Goal: Find specific page/section: Find specific page/section

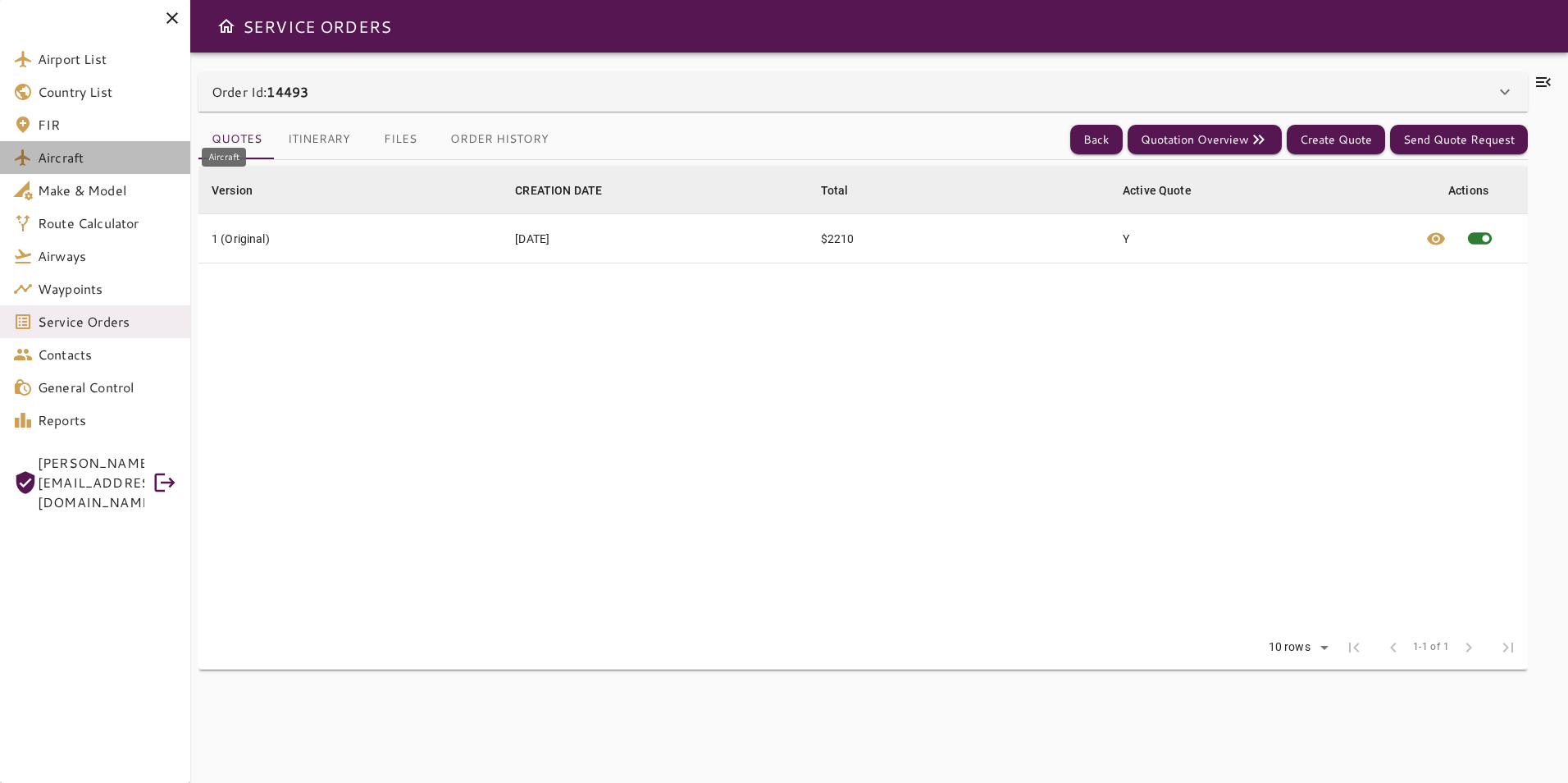
click at [99, 161] on span "Aircraft" at bounding box center [107, 158] width 140 height 20
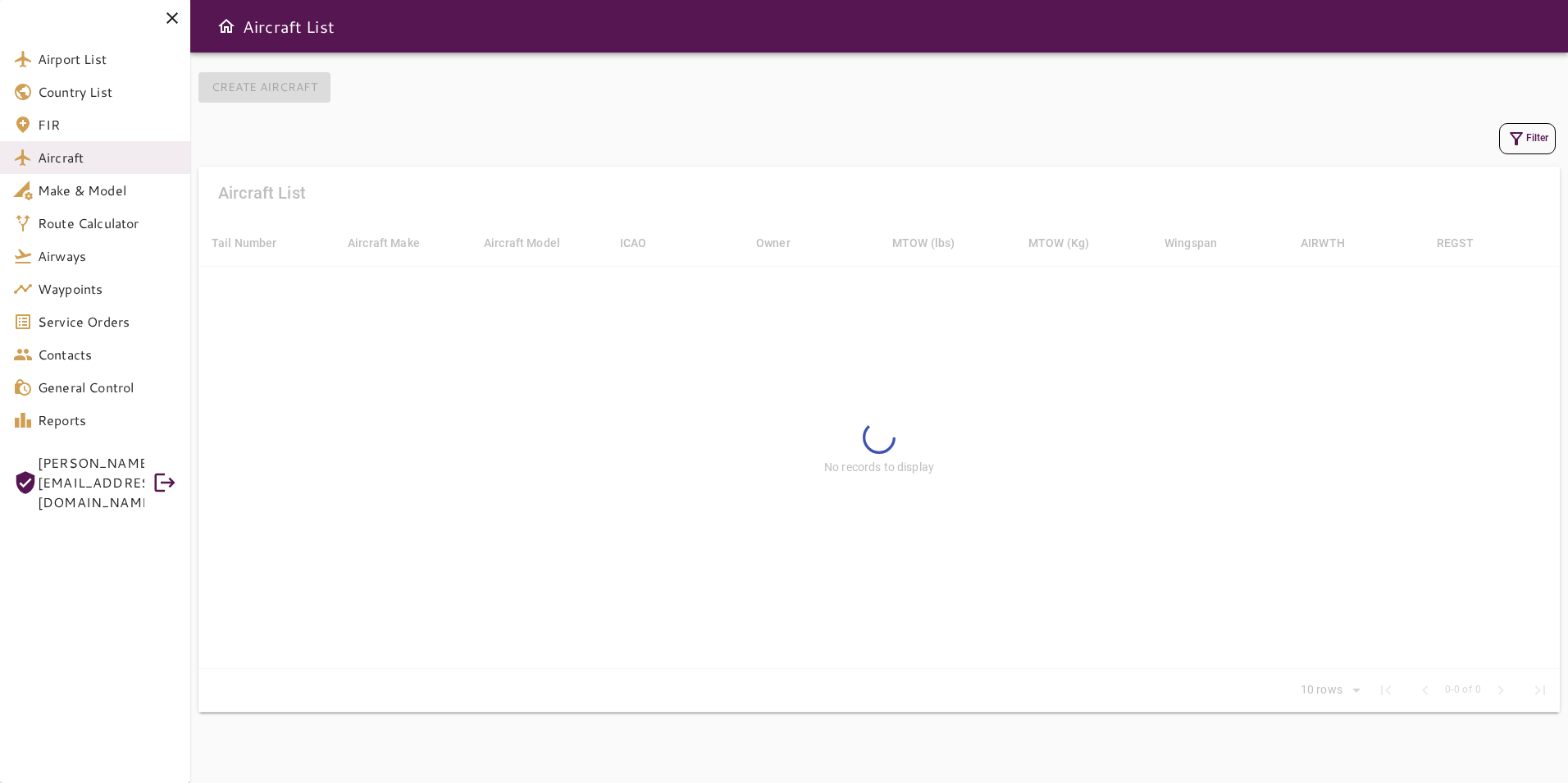
click at [1514, 141] on icon "button" at bounding box center [1516, 139] width 20 height 20
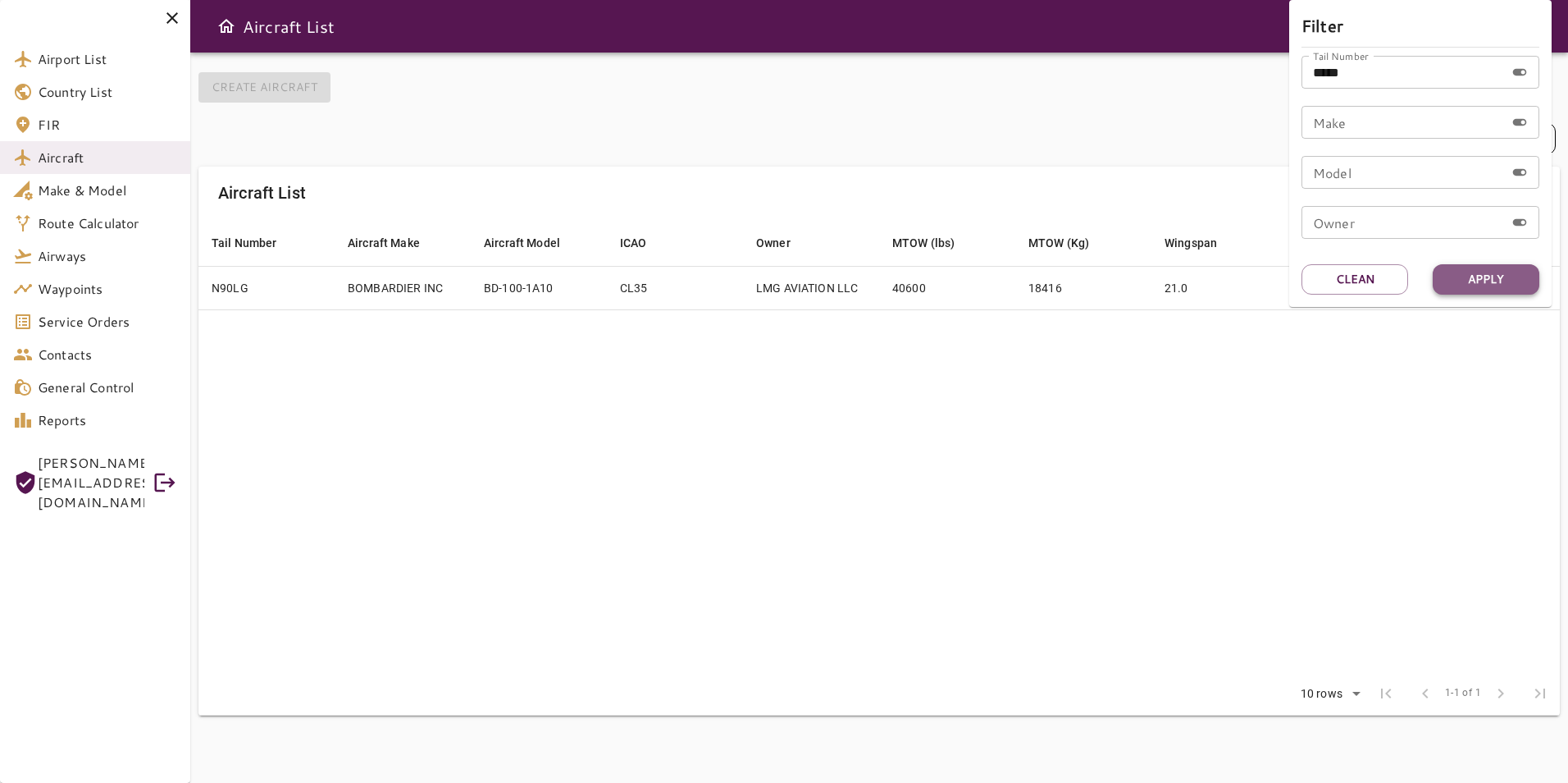
click at [1475, 281] on button "Apply" at bounding box center [1486, 280] width 107 height 30
click at [1093, 470] on div at bounding box center [784, 391] width 1568 height 783
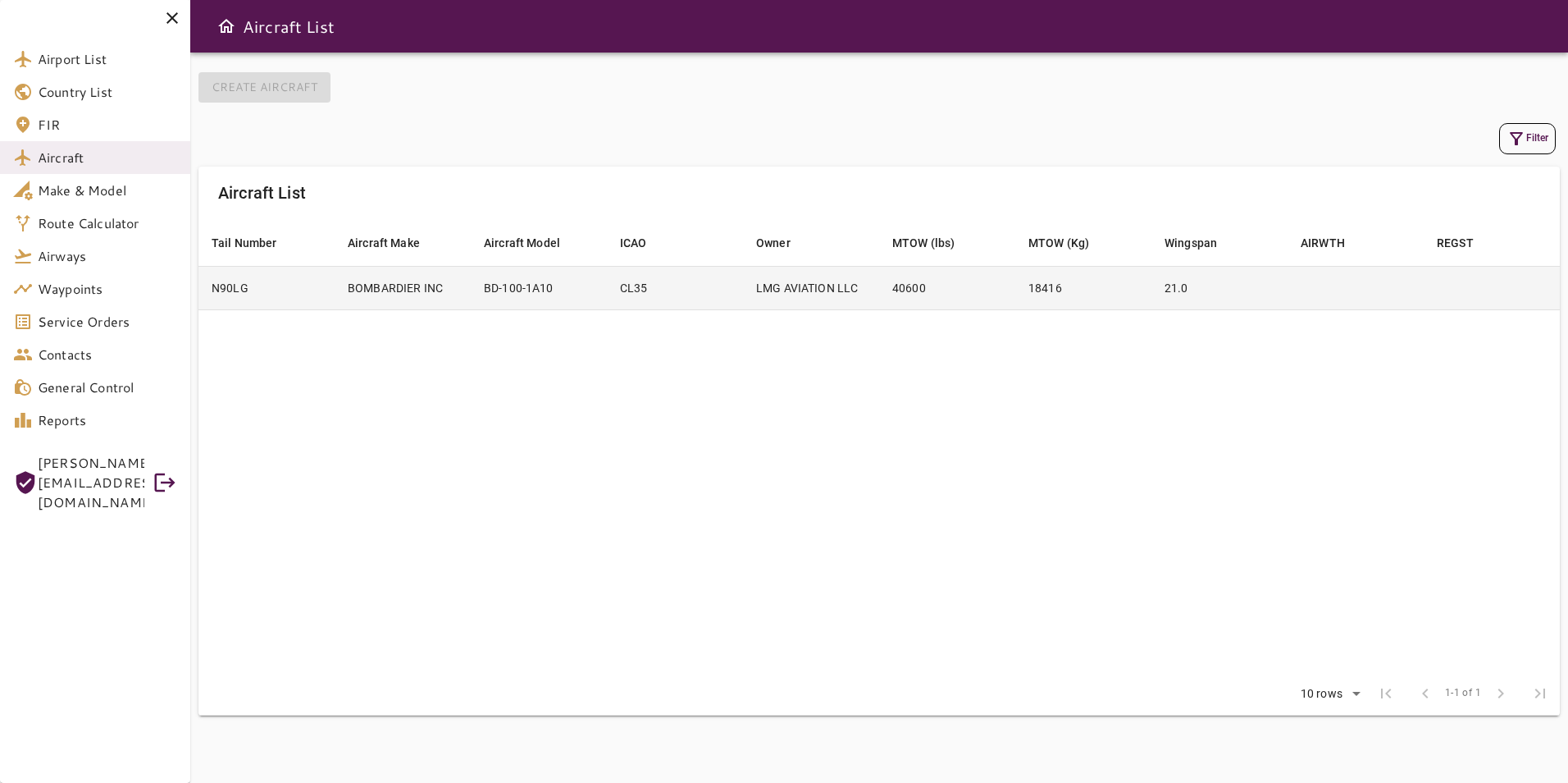
click at [1088, 294] on td "18416" at bounding box center [1083, 287] width 136 height 44
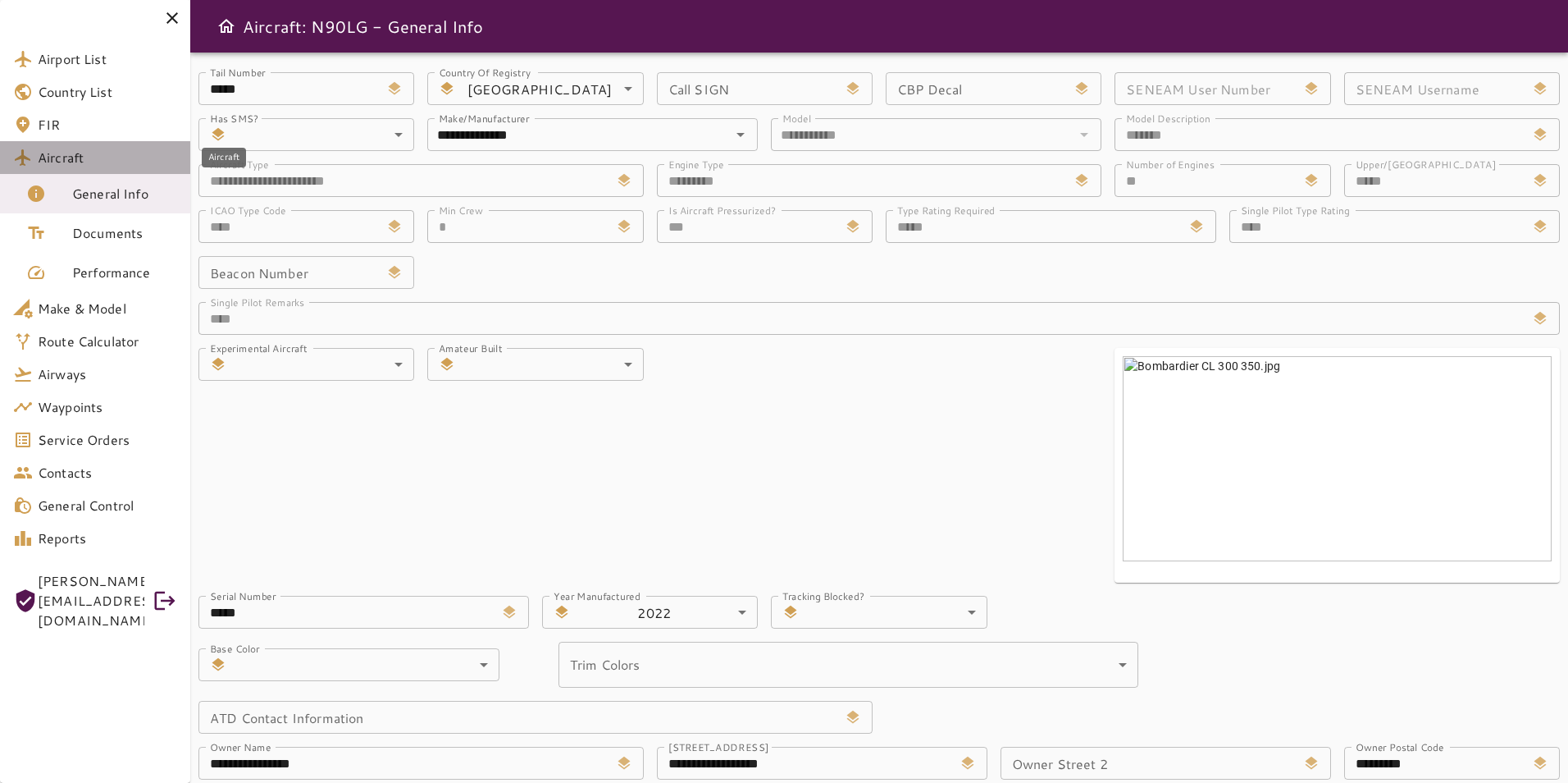
click at [109, 160] on span "Aircraft" at bounding box center [107, 158] width 140 height 20
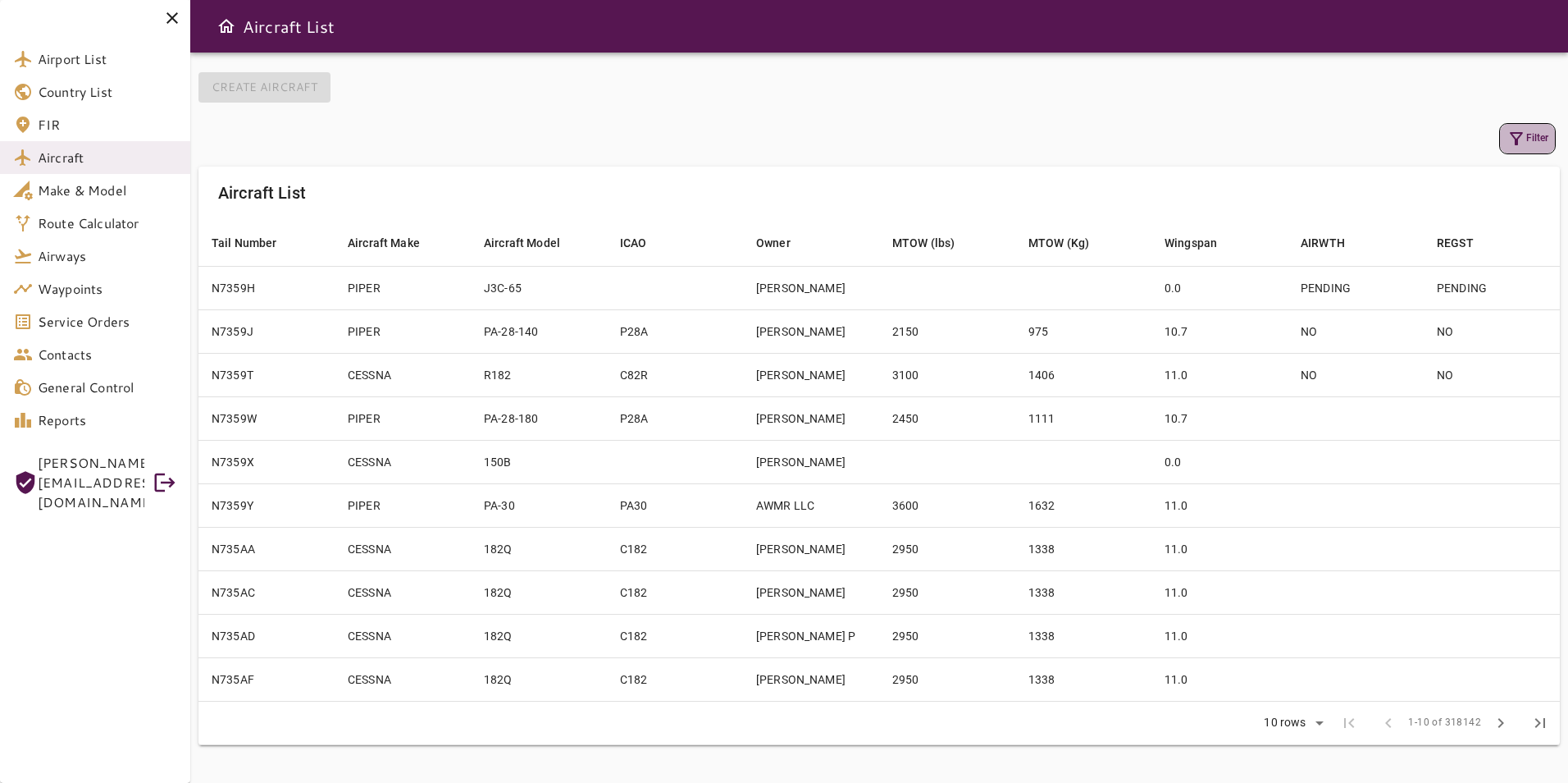
click at [1528, 136] on button "Filter" at bounding box center [1528, 138] width 57 height 31
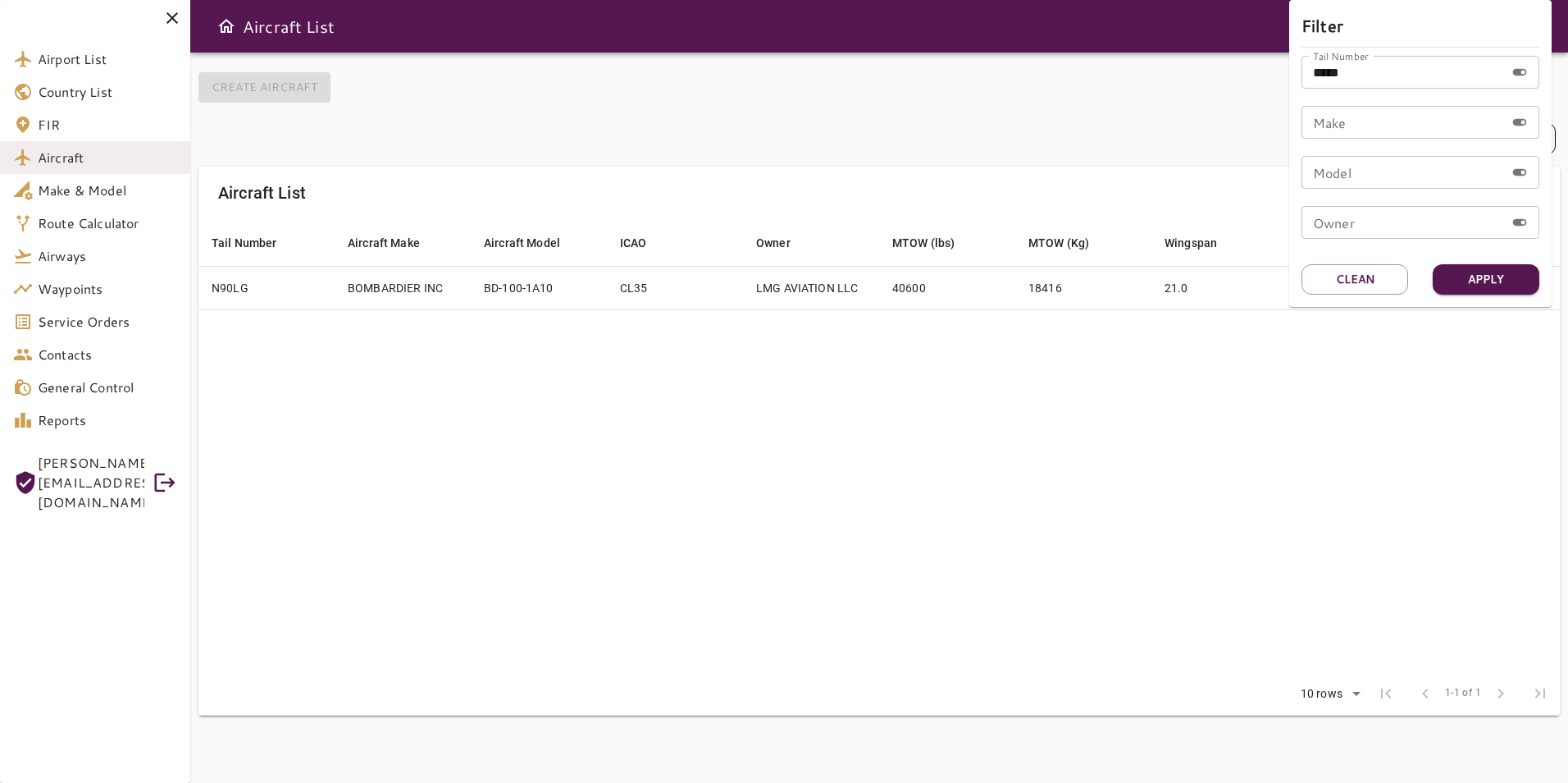
click at [1176, 162] on div at bounding box center [784, 391] width 1568 height 783
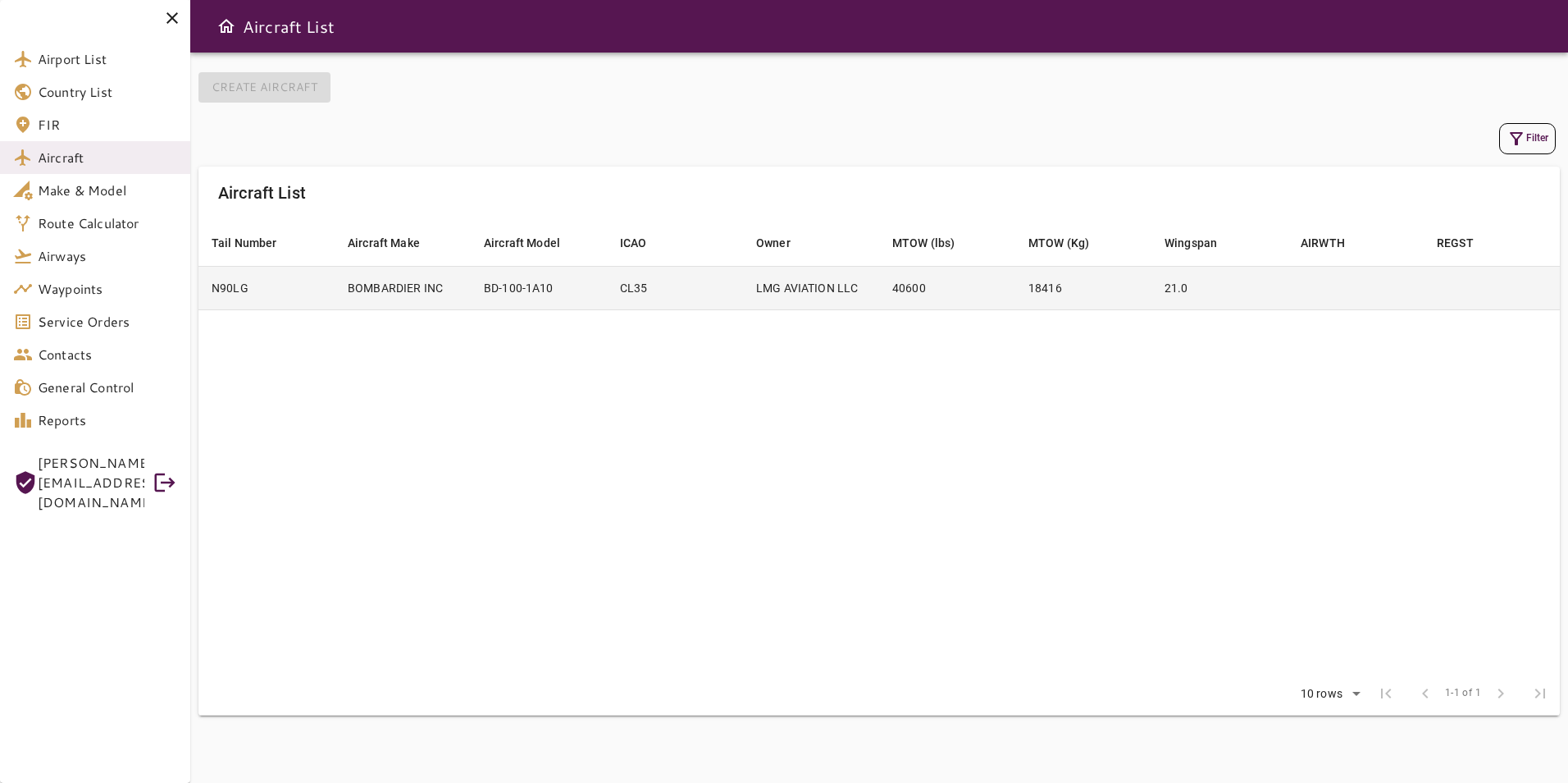
click at [776, 289] on td "LMG AVIATION LLC" at bounding box center [811, 287] width 136 height 44
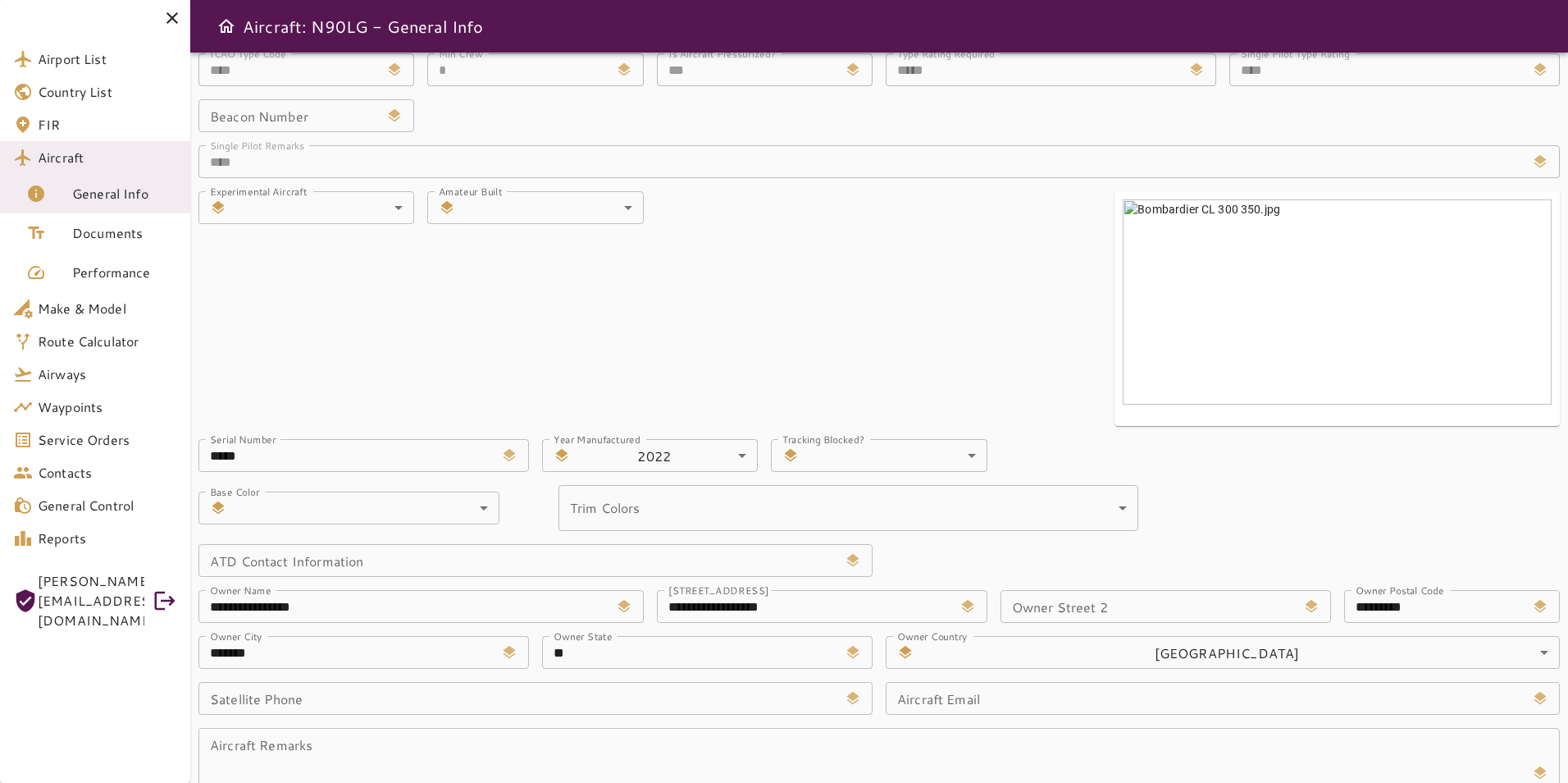
scroll to position [159, 0]
